Goal: Task Accomplishment & Management: Manage account settings

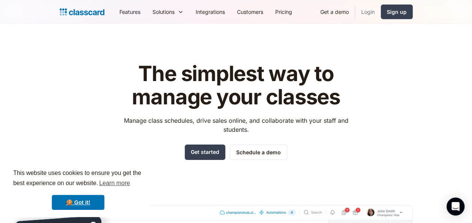
click at [366, 10] on link "Login" at bounding box center [368, 11] width 26 height 17
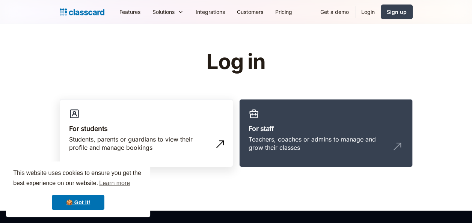
click at [139, 140] on div "Students, parents or guardians to view their profile and manage bookings" at bounding box center [139, 143] width 140 height 17
click at [157, 137] on div "Students, parents or guardians to view their profile and manage bookings" at bounding box center [139, 143] width 140 height 17
click at [192, 111] on link "For students Students, parents or guardians to view their profile and manage bo…" at bounding box center [146, 133] width 173 height 68
click at [170, 135] on div "Students, parents or guardians to view their profile and manage bookings" at bounding box center [139, 143] width 140 height 17
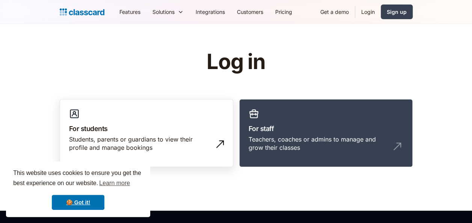
click at [170, 135] on div "Students, parents or guardians to view their profile and manage bookings" at bounding box center [139, 143] width 140 height 17
click at [202, 147] on div "Students, parents or guardians to view their profile and manage bookings" at bounding box center [139, 143] width 140 height 17
click at [207, 186] on header "Log in For students Students, parents or guardians to view their profile and ma…" at bounding box center [236, 117] width 472 height 186
